Goal: Information Seeking & Learning: Learn about a topic

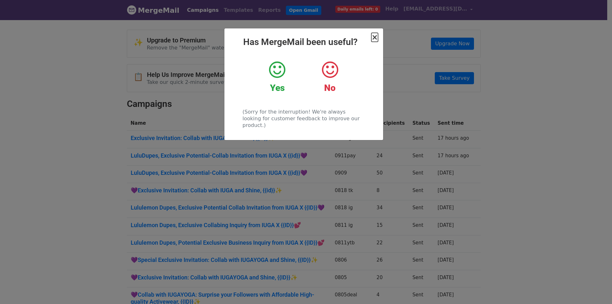
click at [376, 38] on span "×" at bounding box center [375, 37] width 6 height 9
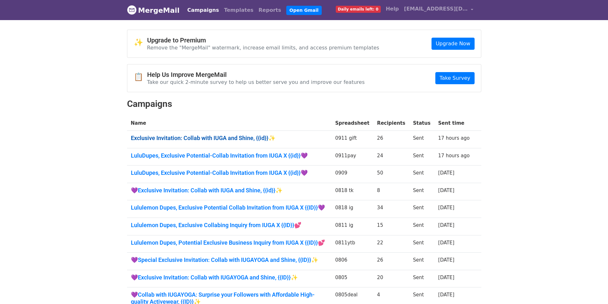
click at [243, 139] on link "Exclusive Invitation: Collab with IUGA and Shine, {{id}}✨" at bounding box center [229, 138] width 197 height 7
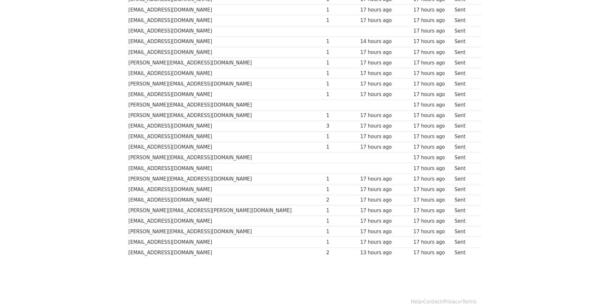
scroll to position [128, 0]
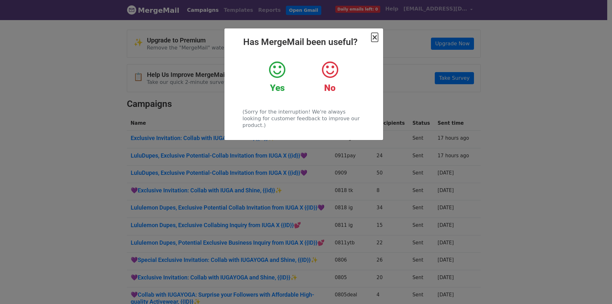
click at [375, 37] on span "×" at bounding box center [375, 37] width 6 height 9
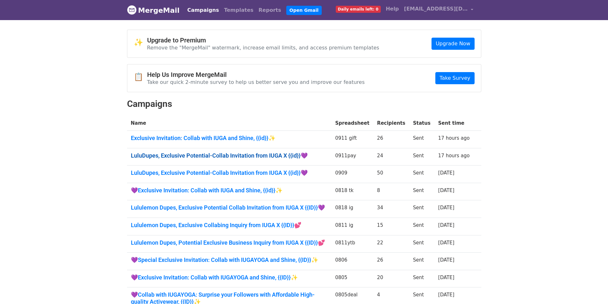
click at [257, 158] on link "LuluDupes, Exclusive Potential-Collab Invitation from IUGA X {{id}}💜" at bounding box center [229, 155] width 197 height 7
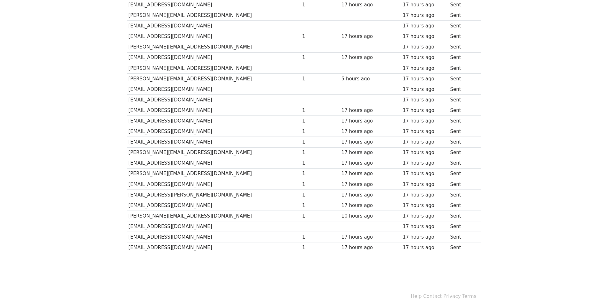
scroll to position [112, 0]
